Goal: Task Accomplishment & Management: Manage account settings

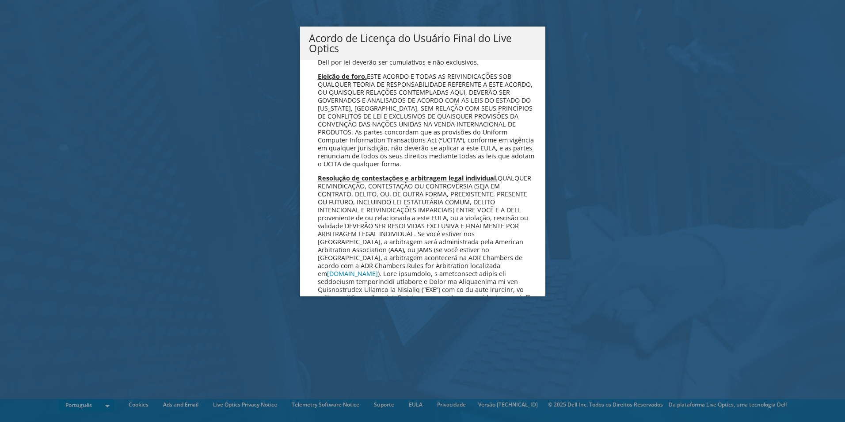
scroll to position [3535, 0]
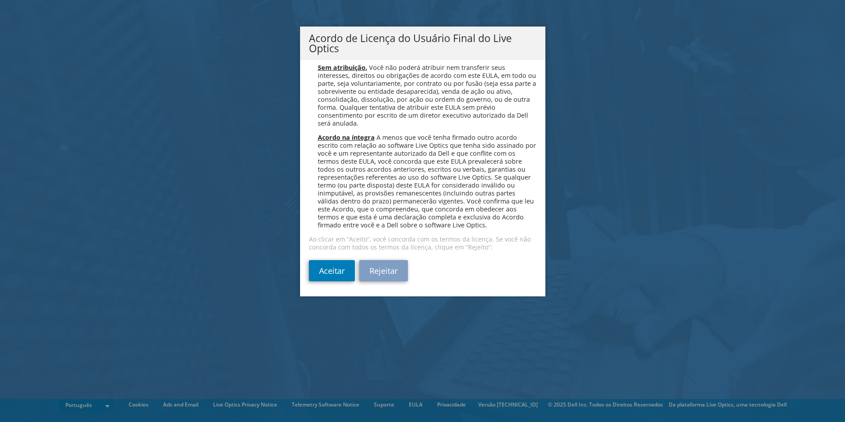
click at [300, 275] on div "Leia o Contrato de licença a seguir. Você precisa aceitar os termos nesse acord…" at bounding box center [422, 178] width 245 height 236
click at [318, 273] on link "Aceitar" at bounding box center [332, 270] width 46 height 21
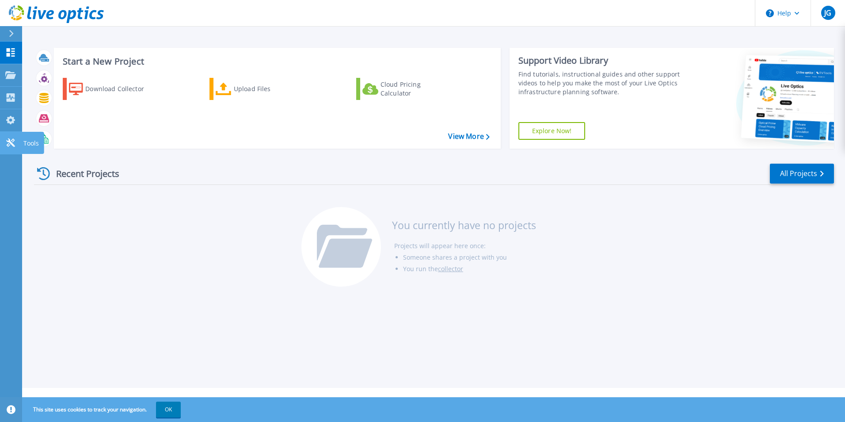
click at [7, 141] on icon at bounding box center [10, 142] width 8 height 8
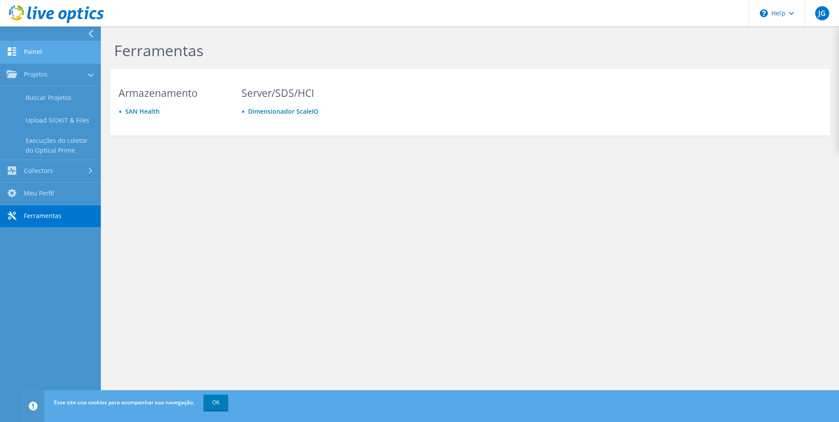
click at [31, 46] on link "Painel" at bounding box center [50, 52] width 101 height 23
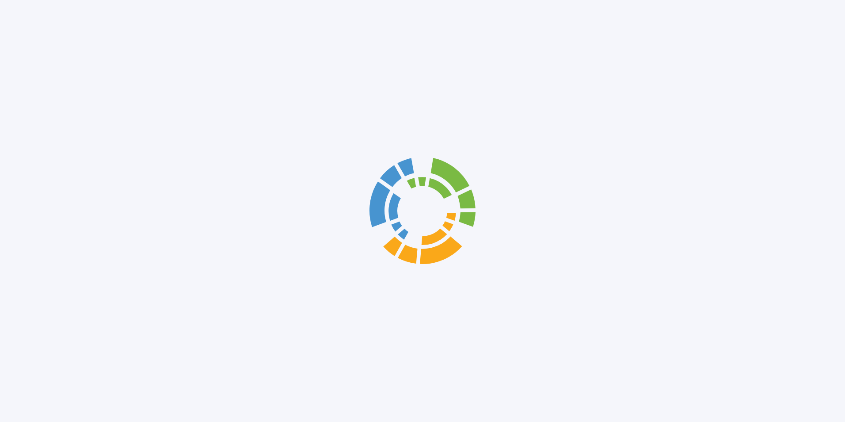
click at [31, 46] on div at bounding box center [422, 211] width 845 height 422
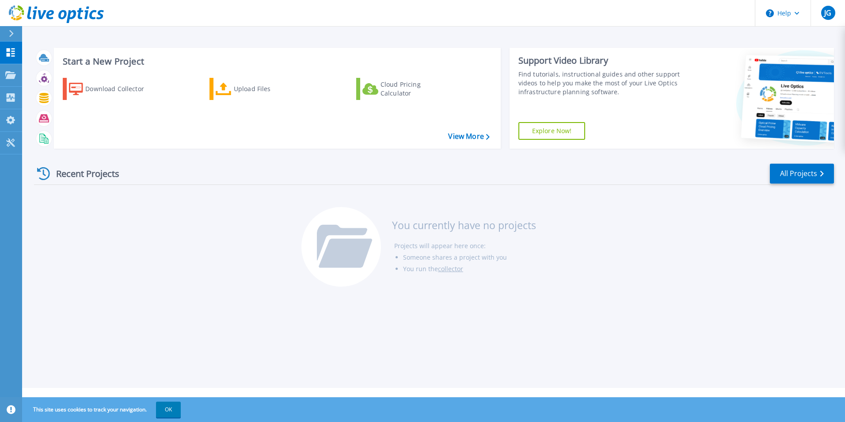
click at [15, 29] on div at bounding box center [15, 33] width 14 height 15
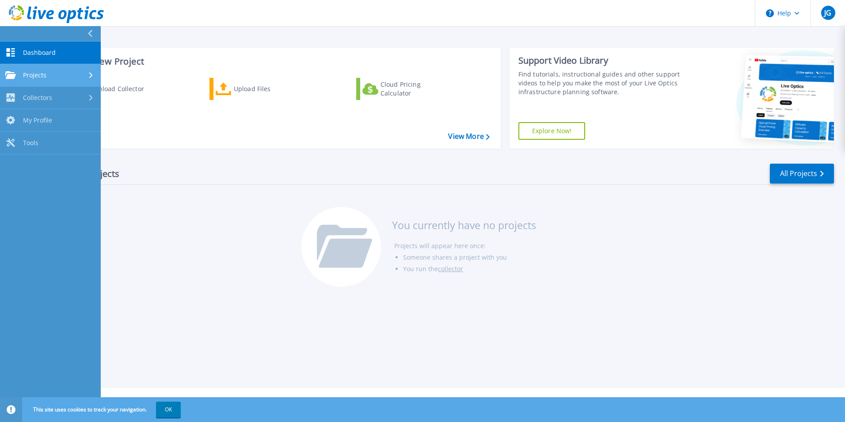
click at [90, 76] on icon at bounding box center [91, 75] width 4 height 6
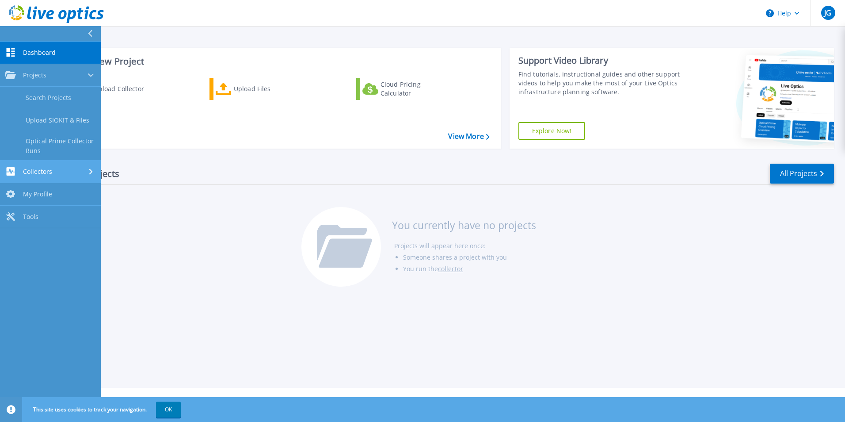
click at [90, 171] on icon at bounding box center [91, 171] width 4 height 6
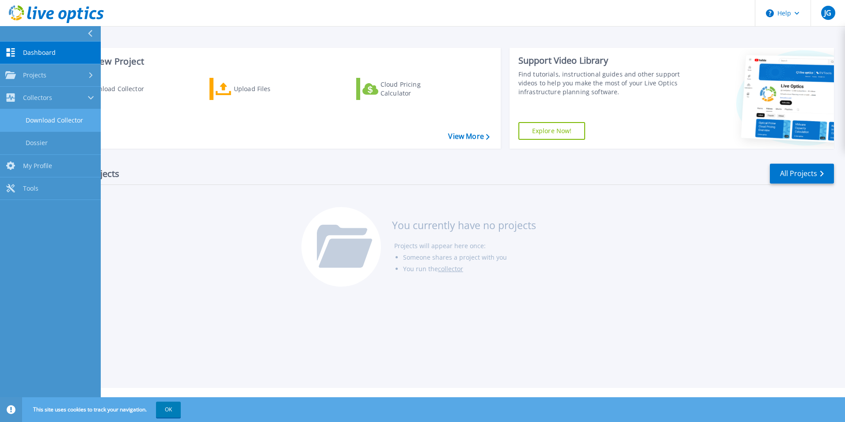
click at [59, 119] on link "Download Collector" at bounding box center [50, 120] width 101 height 23
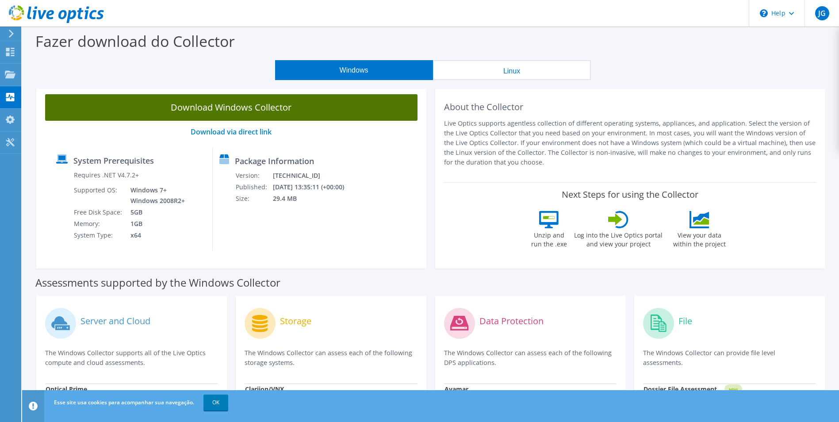
click at [258, 105] on link "Download Windows Collector" at bounding box center [231, 107] width 372 height 27
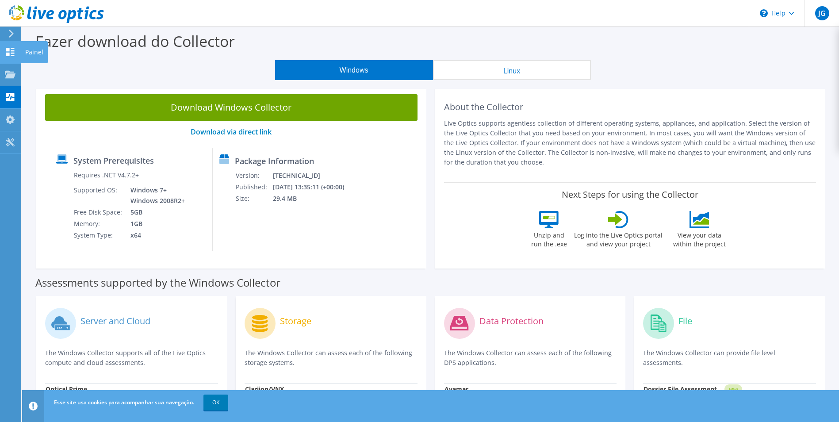
click at [6, 51] on icon at bounding box center [10, 52] width 11 height 8
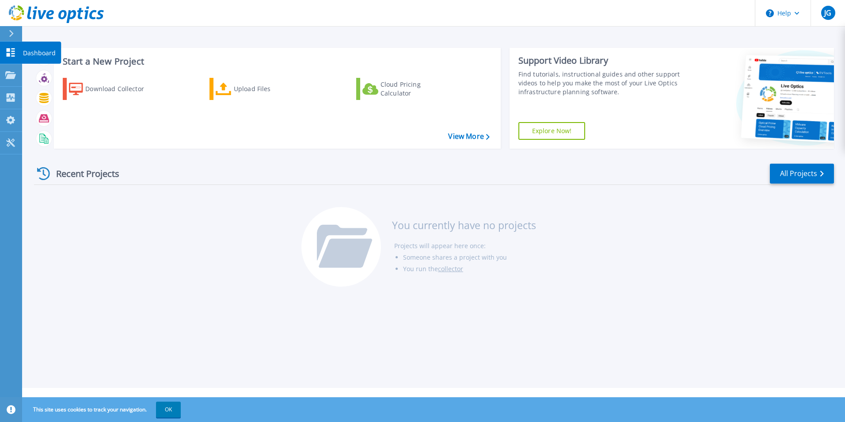
click at [10, 53] on icon at bounding box center [11, 52] width 8 height 8
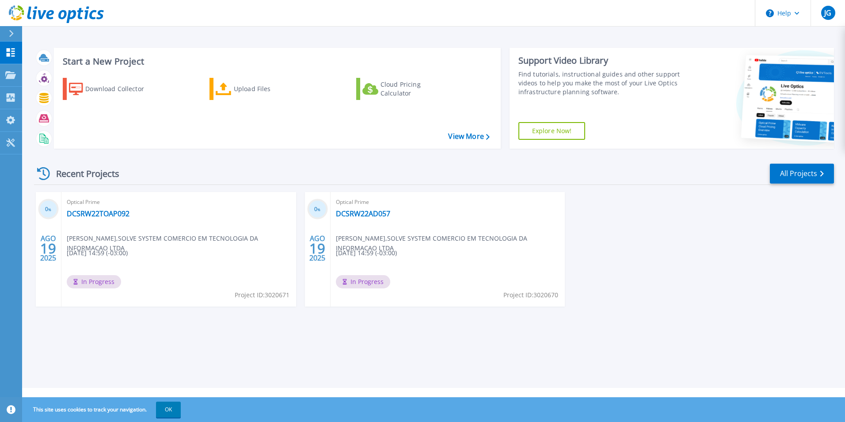
click at [46, 176] on icon at bounding box center [43, 173] width 13 height 13
click at [12, 80] on link "Projects Projects" at bounding box center [11, 75] width 22 height 23
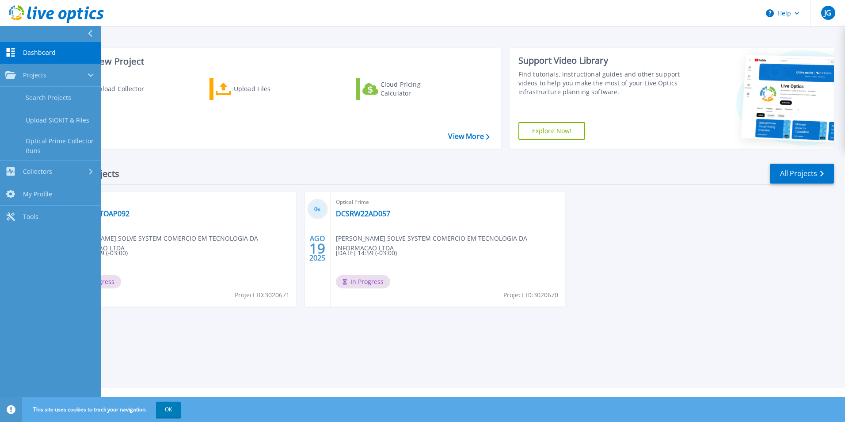
click at [22, 52] on link "Dashboard Dashboard" at bounding box center [50, 53] width 101 height 23
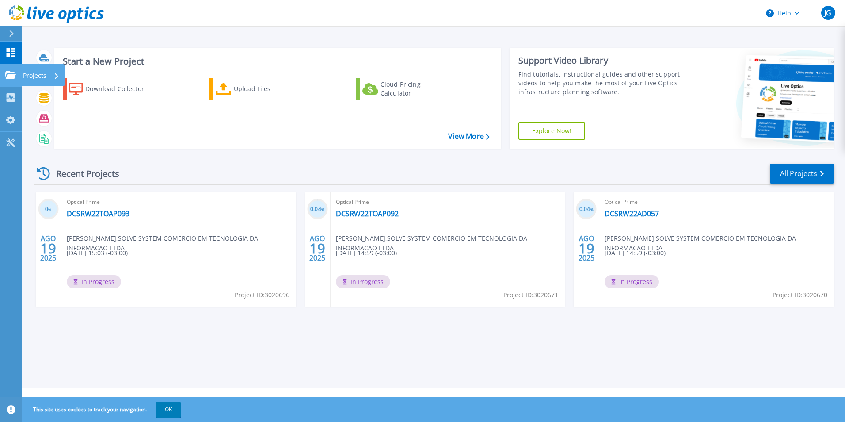
click at [5, 70] on link "Projects Projects" at bounding box center [11, 75] width 22 height 23
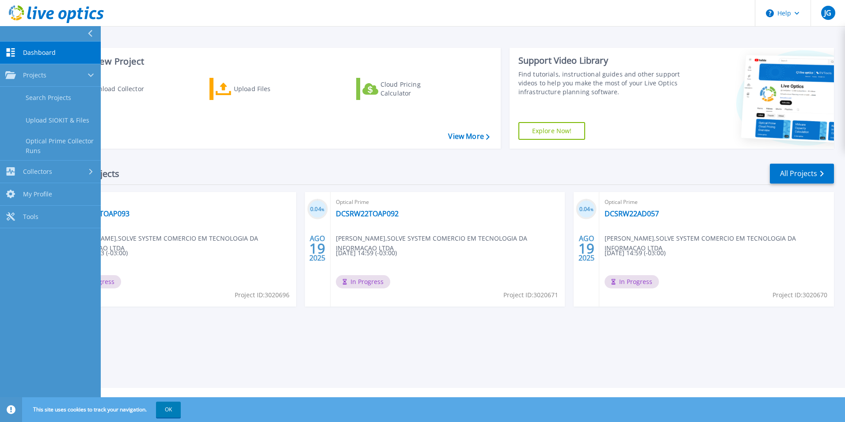
click at [9, 47] on link "Dashboard Dashboard" at bounding box center [50, 53] width 101 height 23
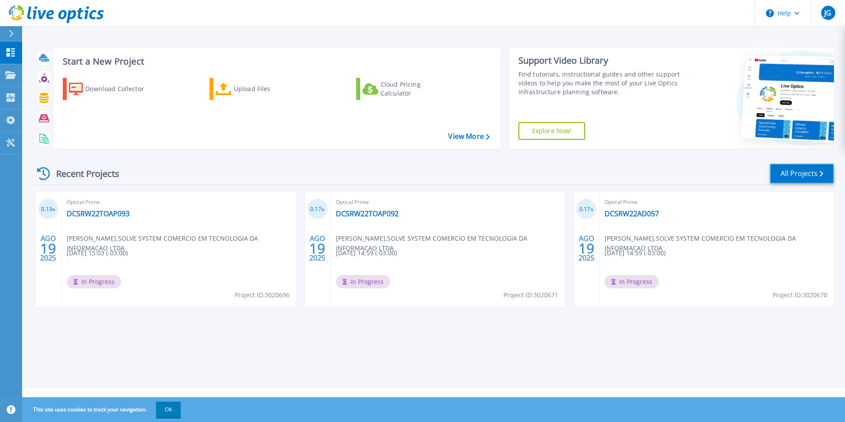
click at [809, 174] on link "All Projects" at bounding box center [802, 174] width 64 height 20
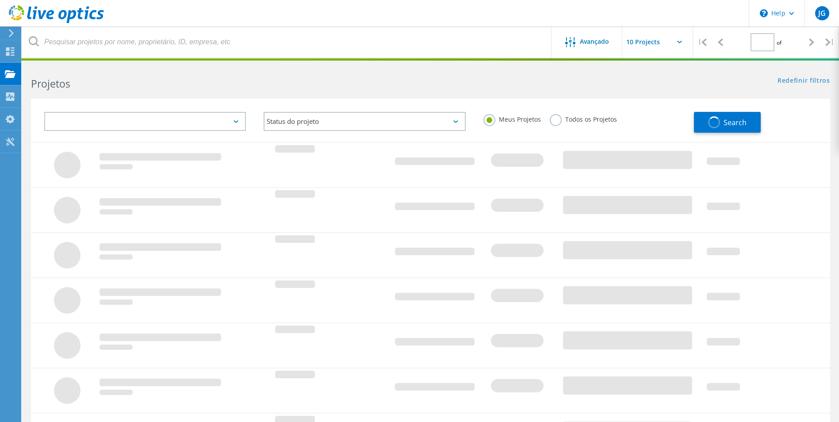
type input "1"
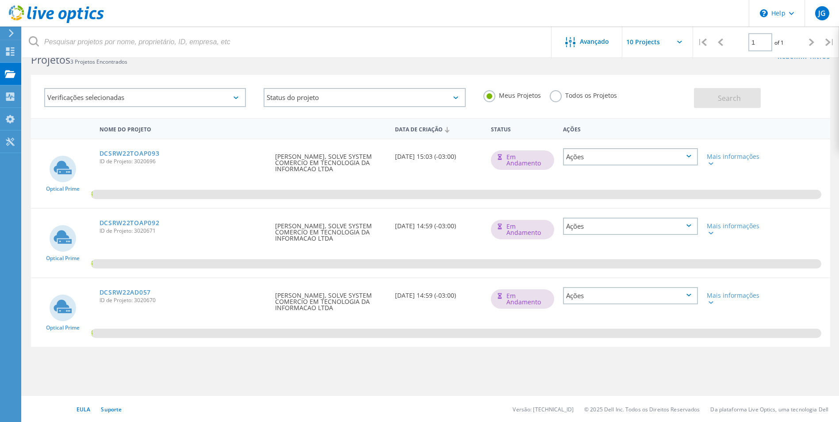
scroll to position [24, 0]
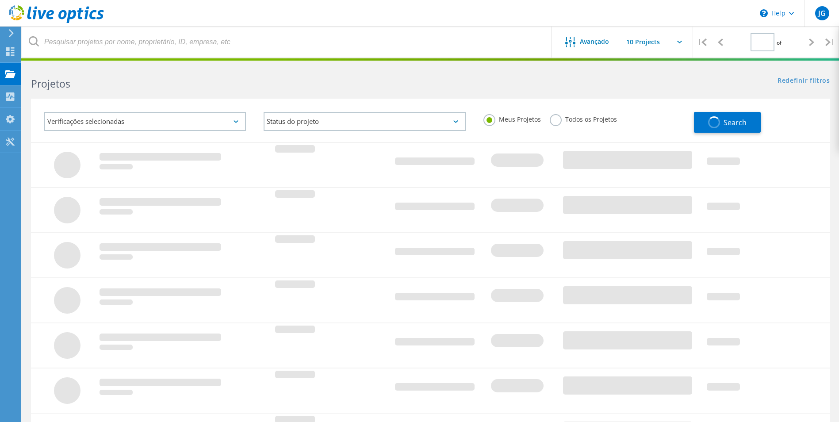
type input "1"
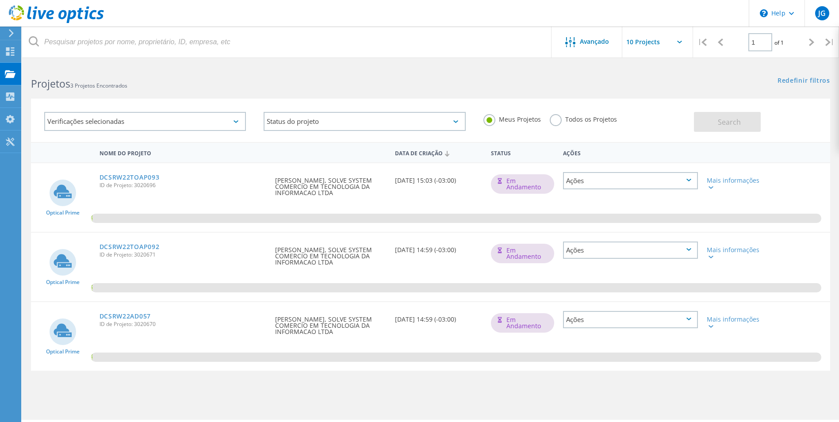
click at [206, 123] on div "Verificações selecionadas" at bounding box center [145, 121] width 202 height 19
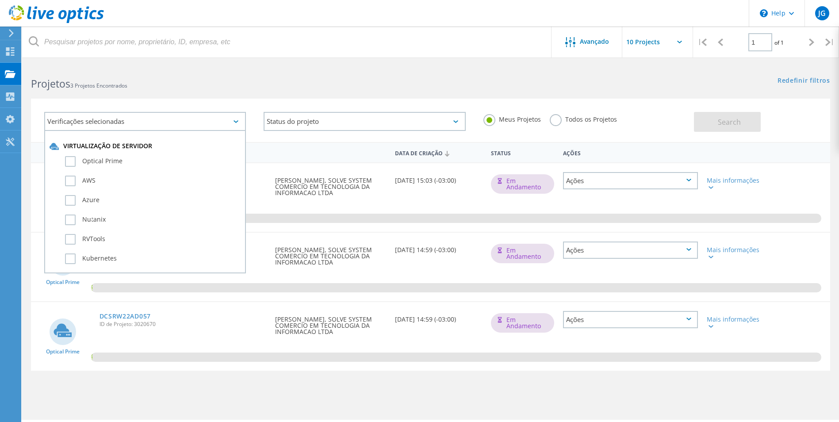
click at [227, 122] on div "Verificações selecionadas" at bounding box center [145, 121] width 202 height 19
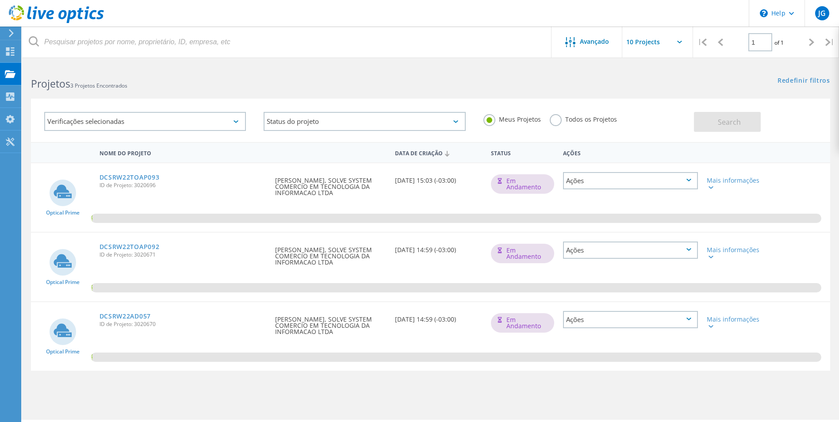
click at [575, 121] on label "Todos os Projetos" at bounding box center [583, 118] width 67 height 8
click at [0, 0] on input "Todos os Projetos" at bounding box center [0, 0] width 0 height 0
click at [721, 122] on span "Search" at bounding box center [729, 122] width 23 height 10
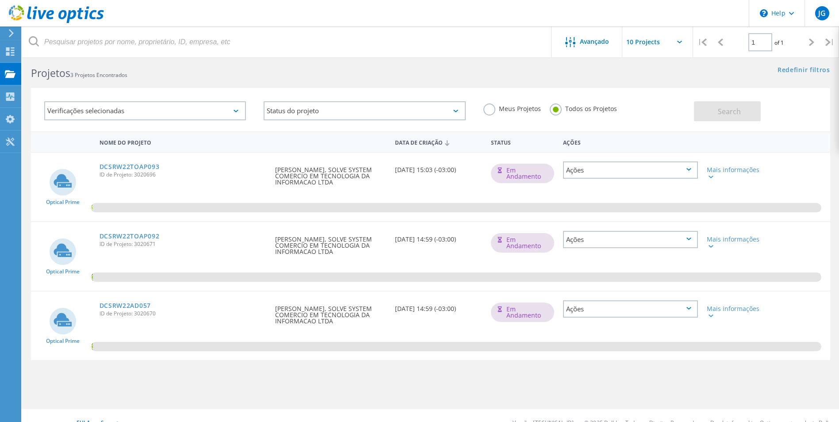
scroll to position [24, 0]
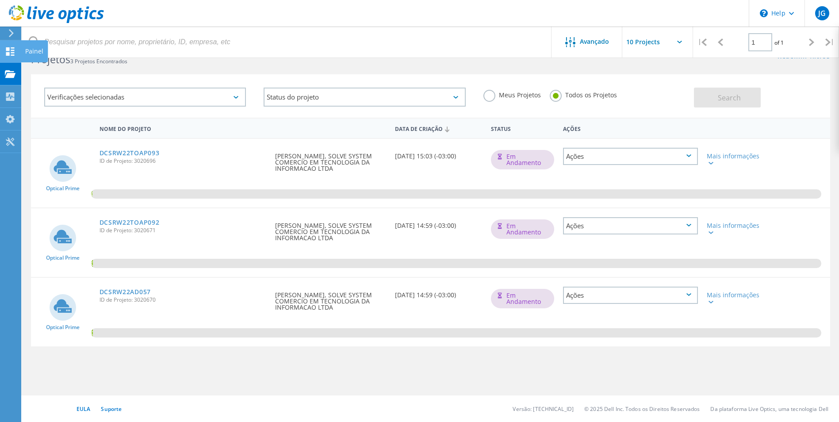
click at [10, 52] on icon at bounding box center [10, 51] width 11 height 8
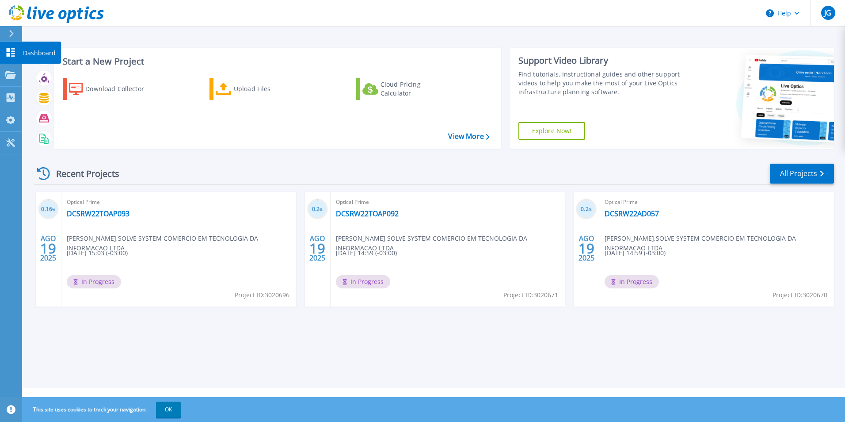
click at [6, 50] on icon at bounding box center [10, 52] width 11 height 8
click at [818, 174] on link "All Projects" at bounding box center [802, 174] width 64 height 20
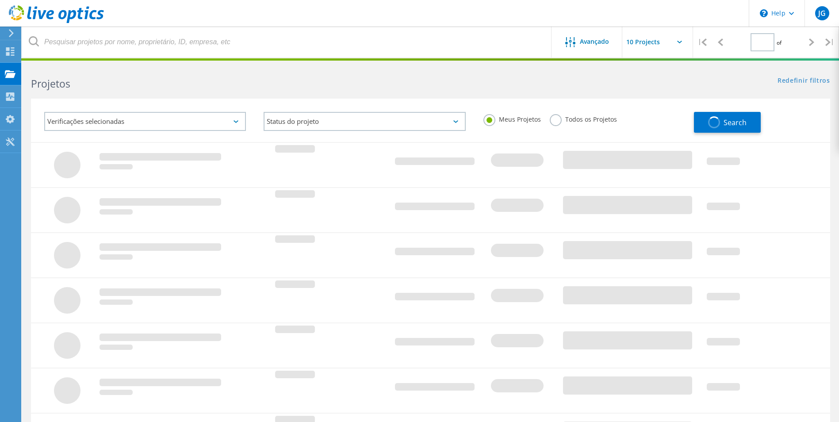
type input "1"
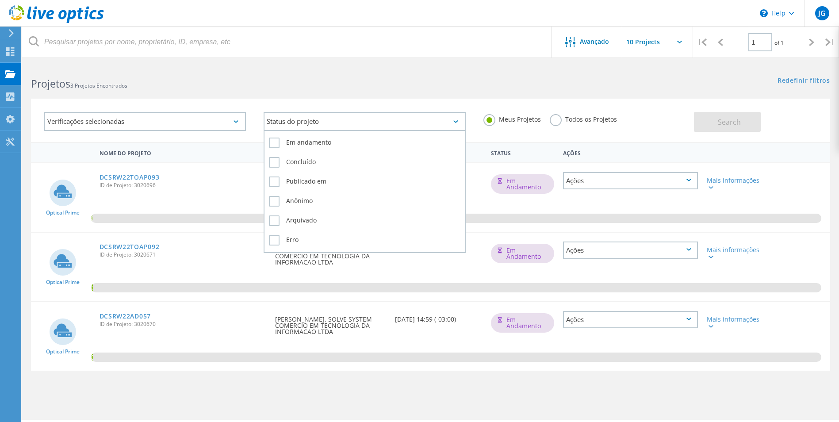
click at [312, 118] on div "Status do projeto" at bounding box center [365, 121] width 202 height 19
click at [304, 144] on label "Em andamento" at bounding box center [364, 143] width 191 height 11
click at [0, 0] on input "Em andamento" at bounding box center [0, 0] width 0 height 0
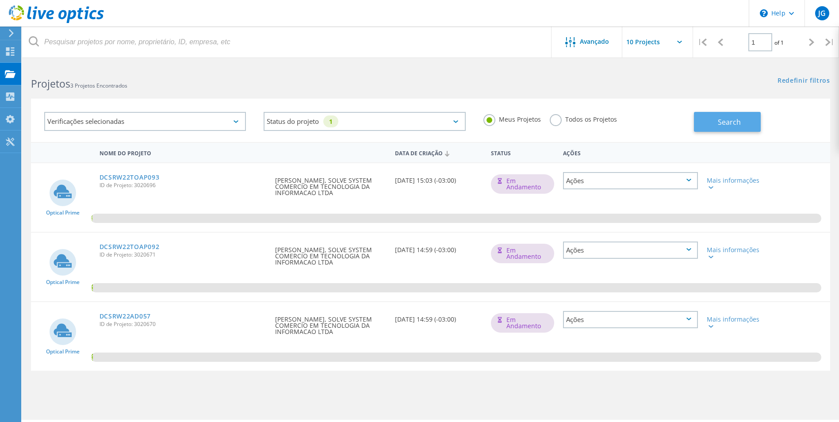
click at [737, 120] on span "Search" at bounding box center [729, 122] width 23 height 10
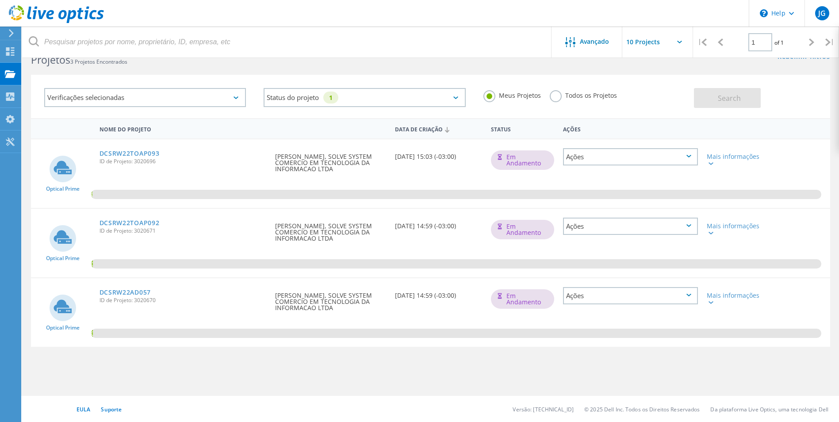
scroll to position [24, 0]
click at [570, 98] on label "Todos os Projetos" at bounding box center [583, 94] width 67 height 8
click at [0, 0] on input "Todos os Projetos" at bounding box center [0, 0] width 0 height 0
click at [712, 96] on button "Search" at bounding box center [727, 98] width 67 height 20
click at [512, 97] on label "Meus Projetos" at bounding box center [511, 94] width 57 height 8
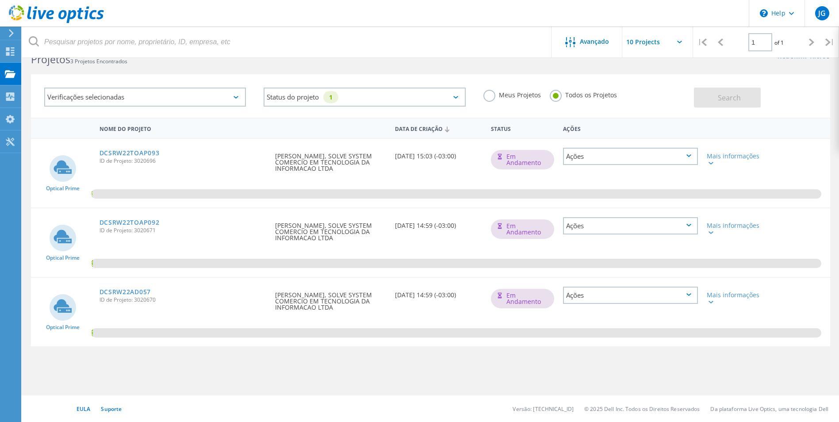
click at [0, 0] on input "Meus Projetos" at bounding box center [0, 0] width 0 height 0
click at [730, 97] on span "Search" at bounding box center [729, 98] width 23 height 10
click at [655, 47] on input "text" at bounding box center [666, 42] width 88 height 31
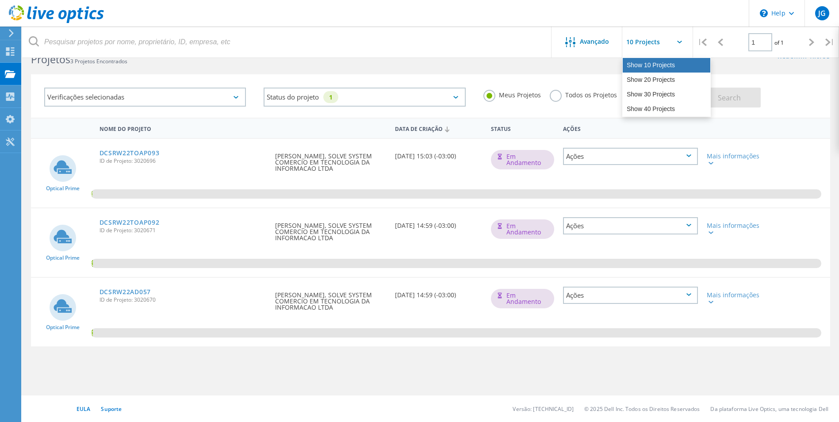
click at [654, 66] on div "Show 10 Projects" at bounding box center [667, 65] width 88 height 15
type input "Show 10 Projects"
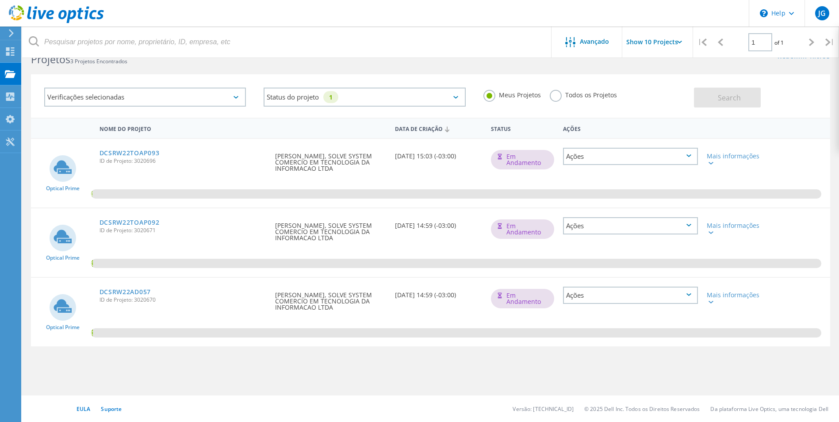
click at [16, 35] on div at bounding box center [9, 33] width 13 height 8
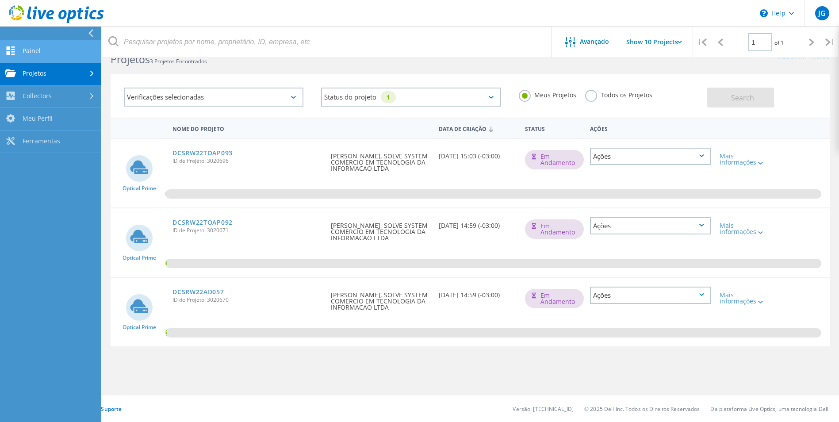
click at [26, 46] on link "Painel" at bounding box center [50, 51] width 101 height 23
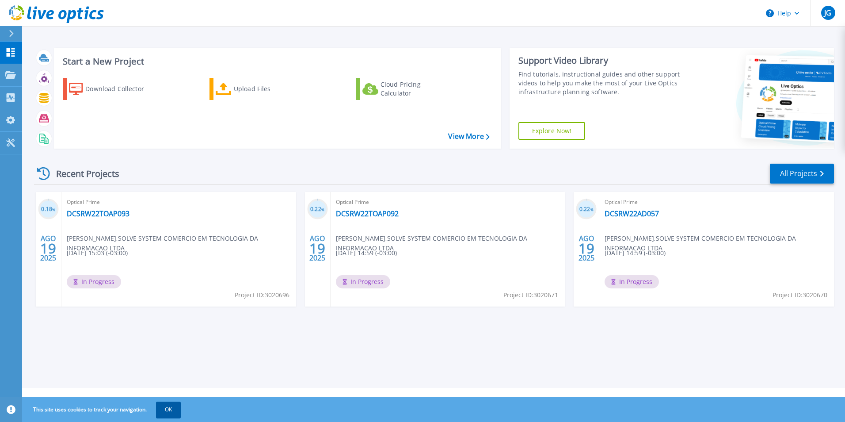
click at [169, 409] on button "OK" at bounding box center [168, 409] width 25 height 16
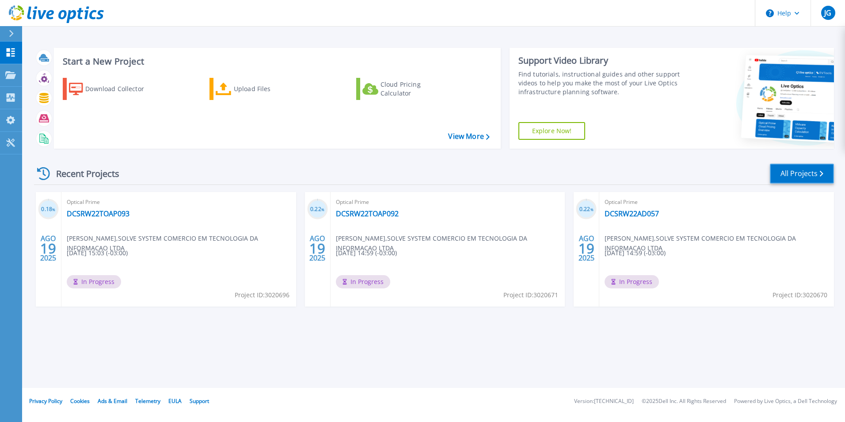
click at [815, 174] on link "All Projects" at bounding box center [802, 174] width 64 height 20
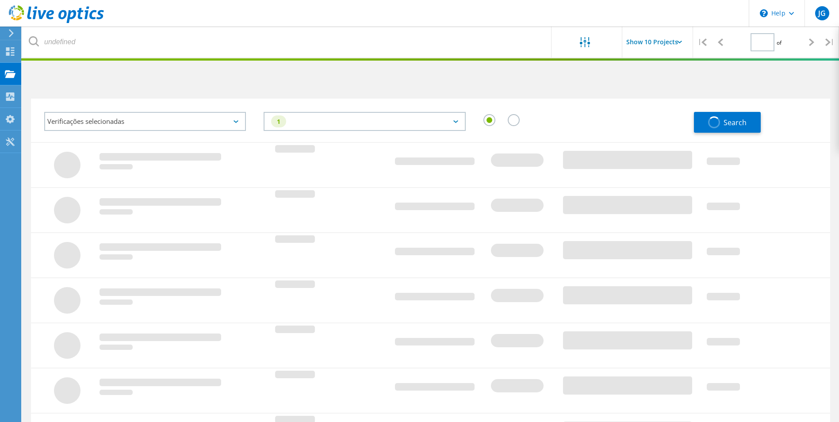
type input "1"
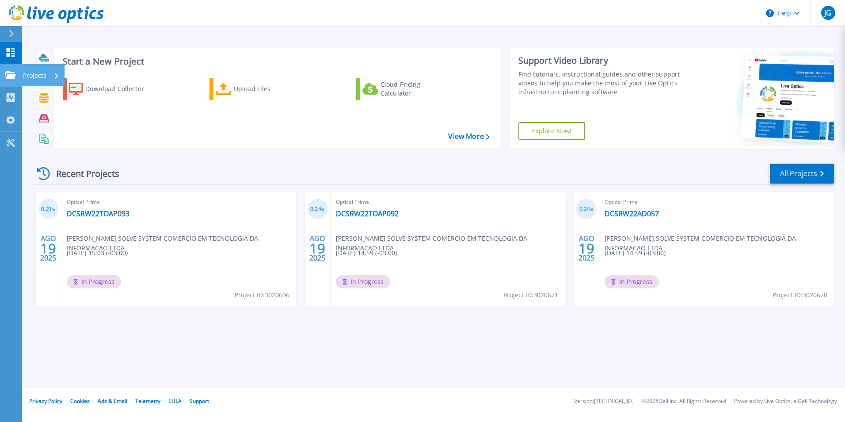
click at [14, 74] on icon at bounding box center [10, 75] width 11 height 8
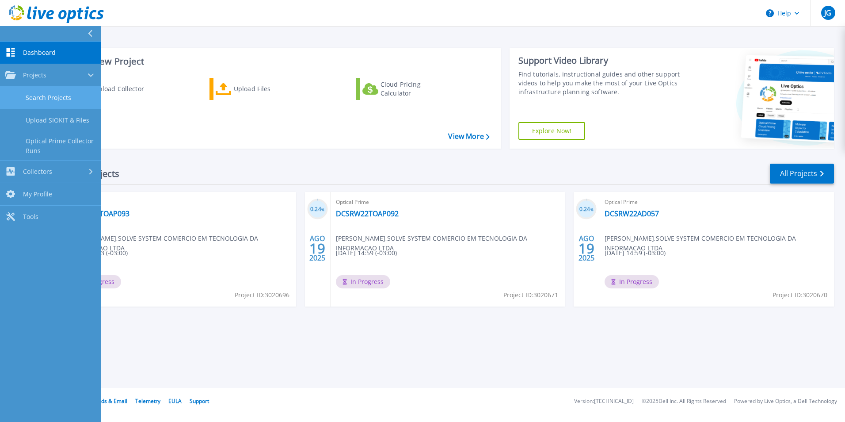
click at [31, 96] on link "Search Projects" at bounding box center [50, 98] width 101 height 23
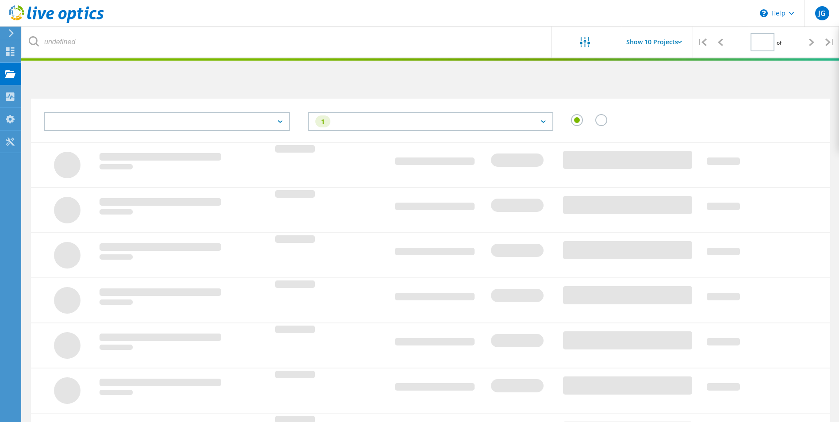
type input "1"
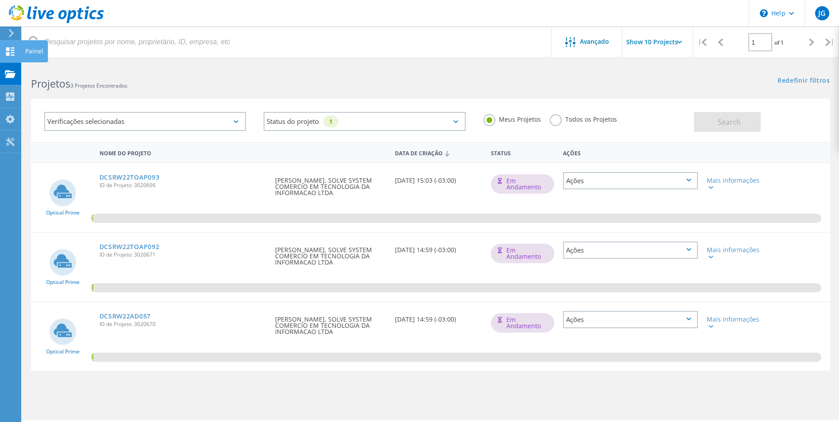
click at [14, 49] on icon at bounding box center [10, 51] width 11 height 8
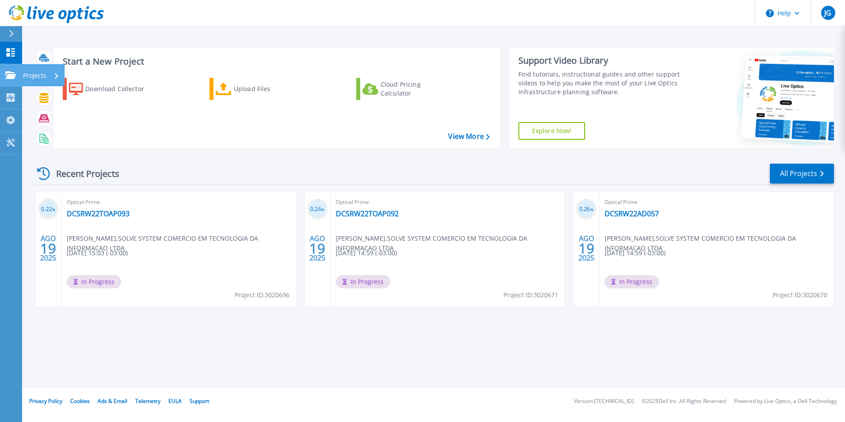
click at [4, 74] on link "Projects Projects" at bounding box center [11, 75] width 22 height 23
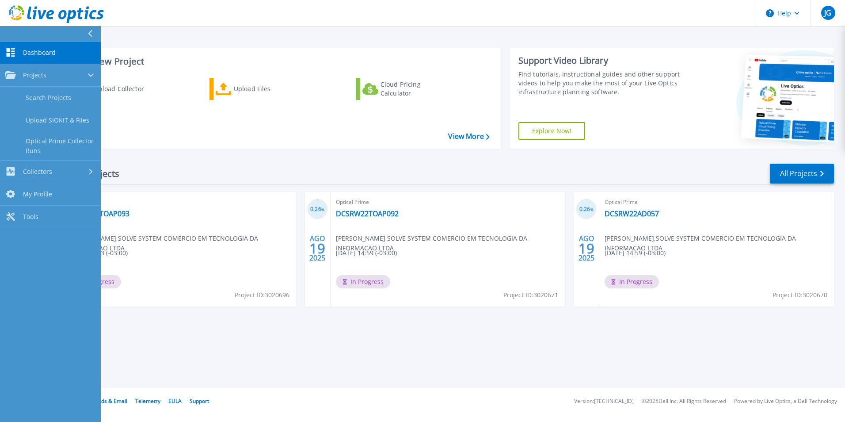
click at [33, 53] on span "Dashboard" at bounding box center [39, 53] width 33 height 8
